Goal: Find specific page/section: Find specific page/section

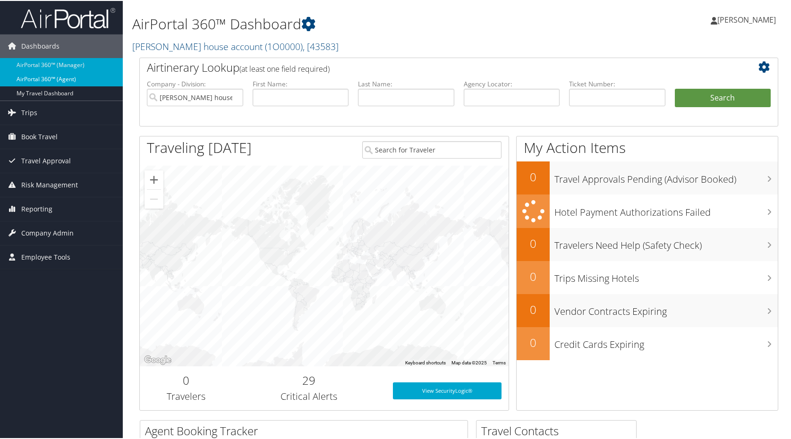
click at [79, 81] on link "AirPortal 360™ (Agent)" at bounding box center [61, 78] width 123 height 14
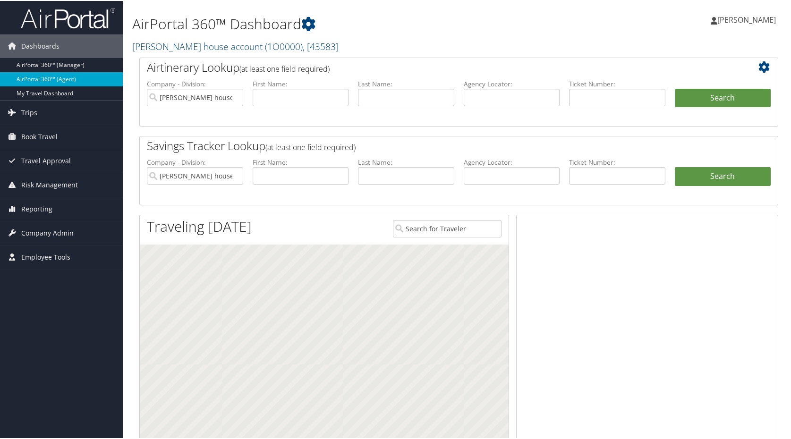
scroll to position [45, 0]
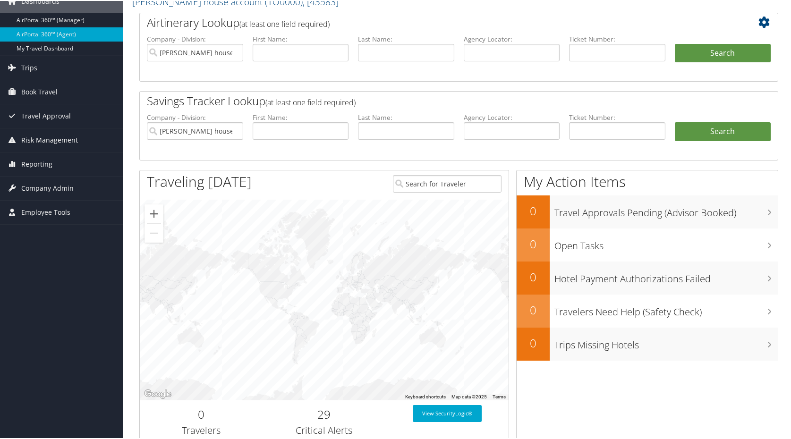
drag, startPoint x: 0, startPoint y: 0, endPoint x: 746, endPoint y: 99, distance: 752.7
click at [746, 99] on html "Menu Dashboards ► AirPortal 360™ (Manager) AirPortal 360™ (Agent) My Travel Das…" at bounding box center [397, 174] width 795 height 439
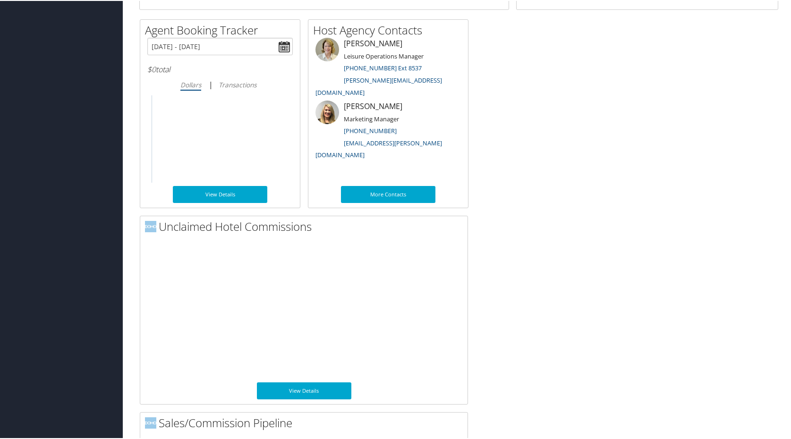
scroll to position [499, 0]
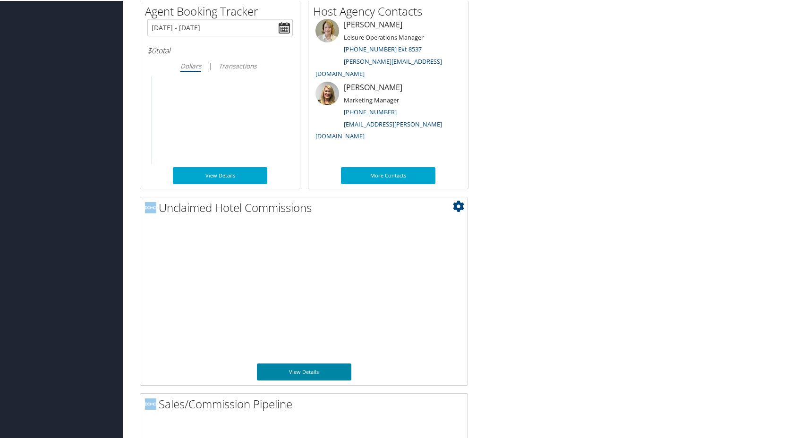
click at [308, 369] on link "View Details" at bounding box center [304, 371] width 95 height 17
